Goal: Communication & Community: Answer question/provide support

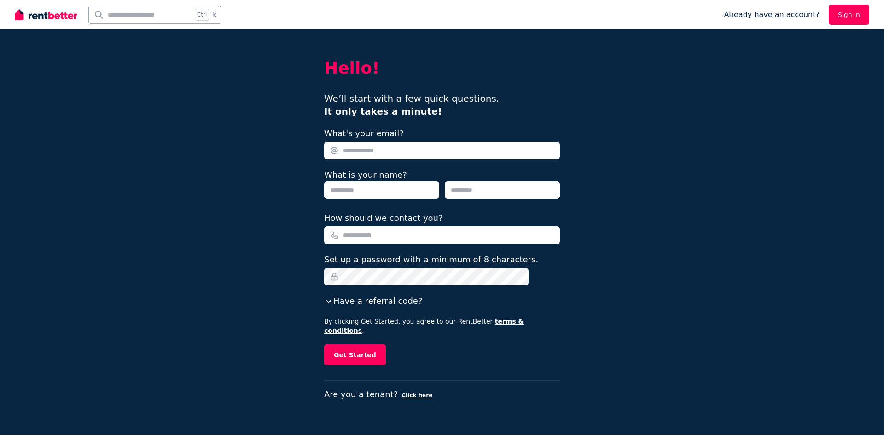
click at [849, 13] on link "Sign In" at bounding box center [848, 15] width 40 height 20
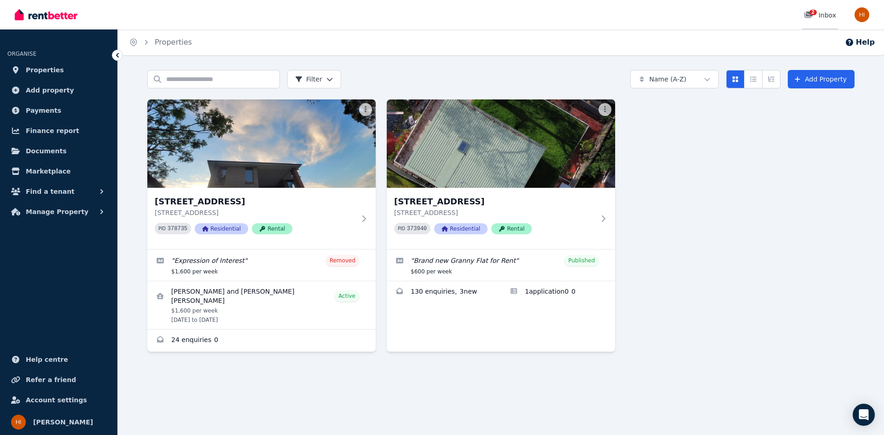
click at [826, 10] on link "2 Inbox" at bounding box center [820, 14] width 36 height 29
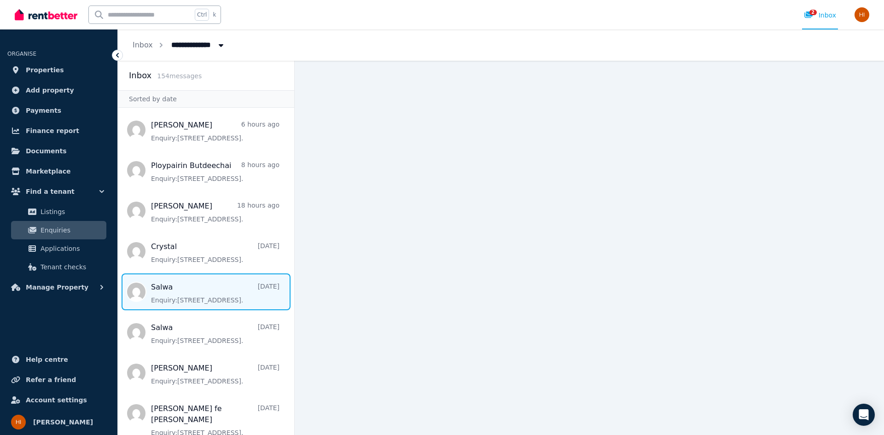
click at [174, 298] on span "Message list" at bounding box center [206, 291] width 176 height 37
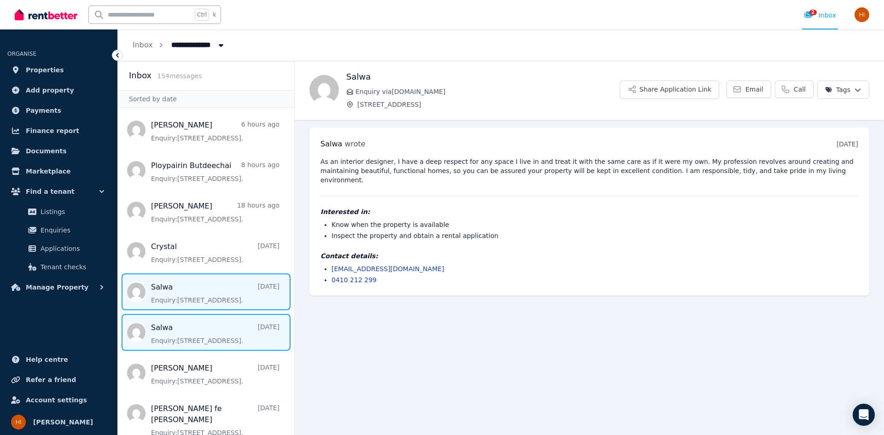
click at [187, 336] on span "Message list" at bounding box center [206, 332] width 176 height 37
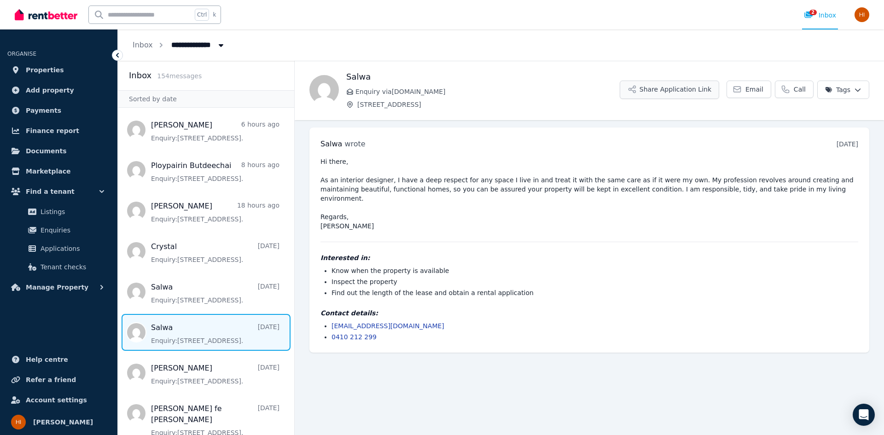
click at [696, 90] on button "Share Application Link" at bounding box center [668, 90] width 99 height 18
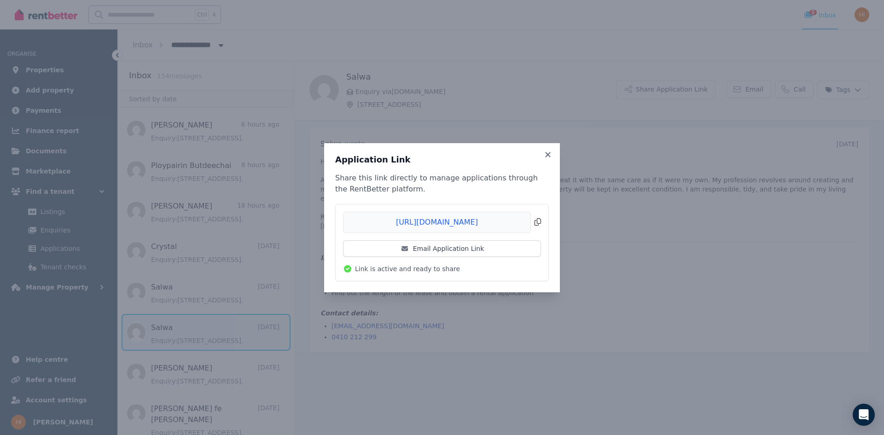
click at [539, 223] on span "Copied!" at bounding box center [442, 222] width 198 height 21
click at [548, 152] on icon at bounding box center [547, 154] width 9 height 8
